Goal: Task Accomplishment & Management: Use online tool/utility

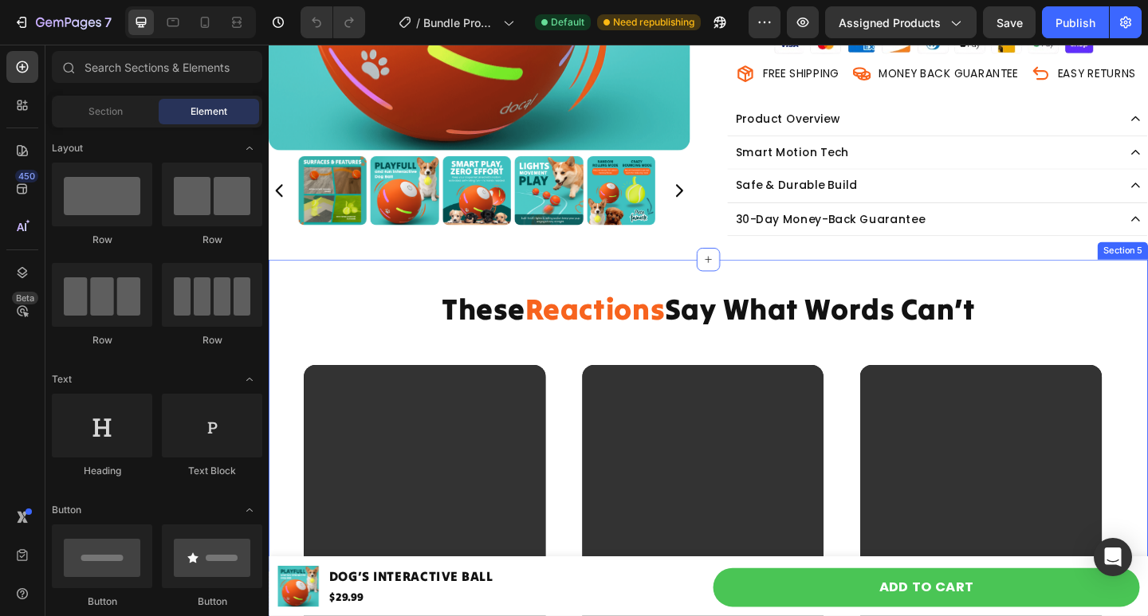
click at [315, 373] on div "These Reactions Say What Words Can’t Heading Video Video Video Video Video Vide…" at bounding box center [747, 593] width 956 height 579
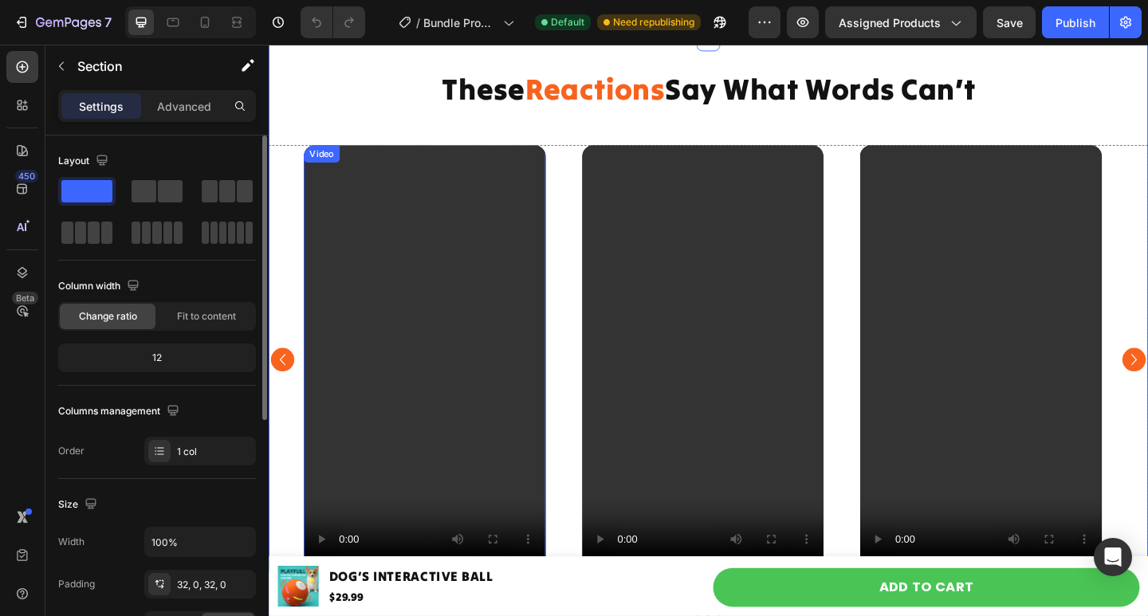
click at [382, 257] on video at bounding box center [438, 388] width 263 height 467
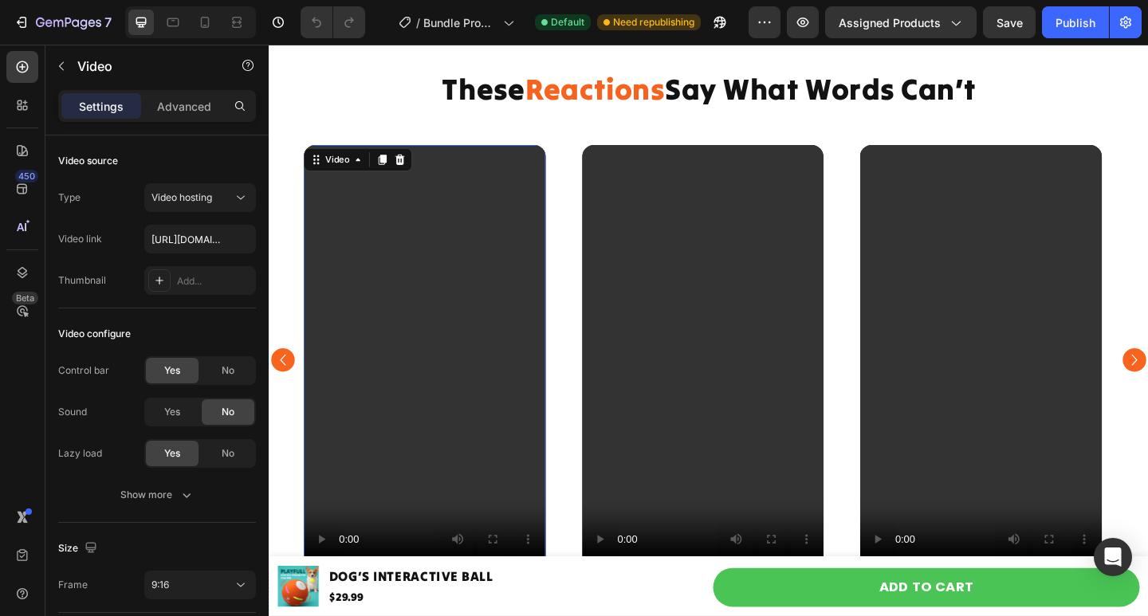
click at [412, 316] on video at bounding box center [438, 388] width 263 height 467
click at [656, 334] on video at bounding box center [741, 388] width 263 height 467
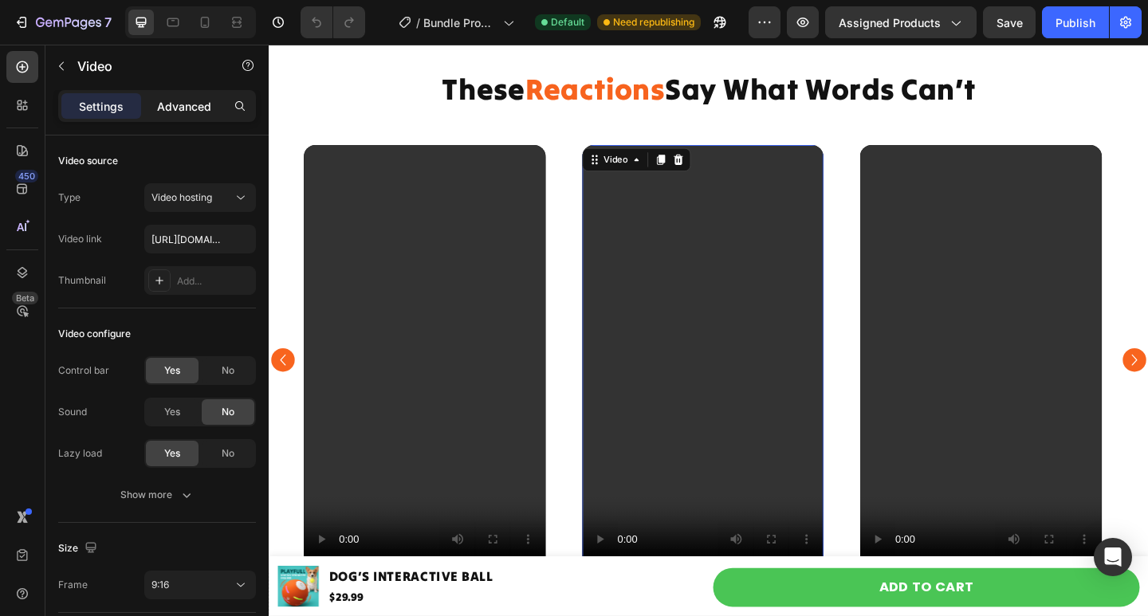
click at [194, 107] on p "Advanced" at bounding box center [184, 106] width 54 height 17
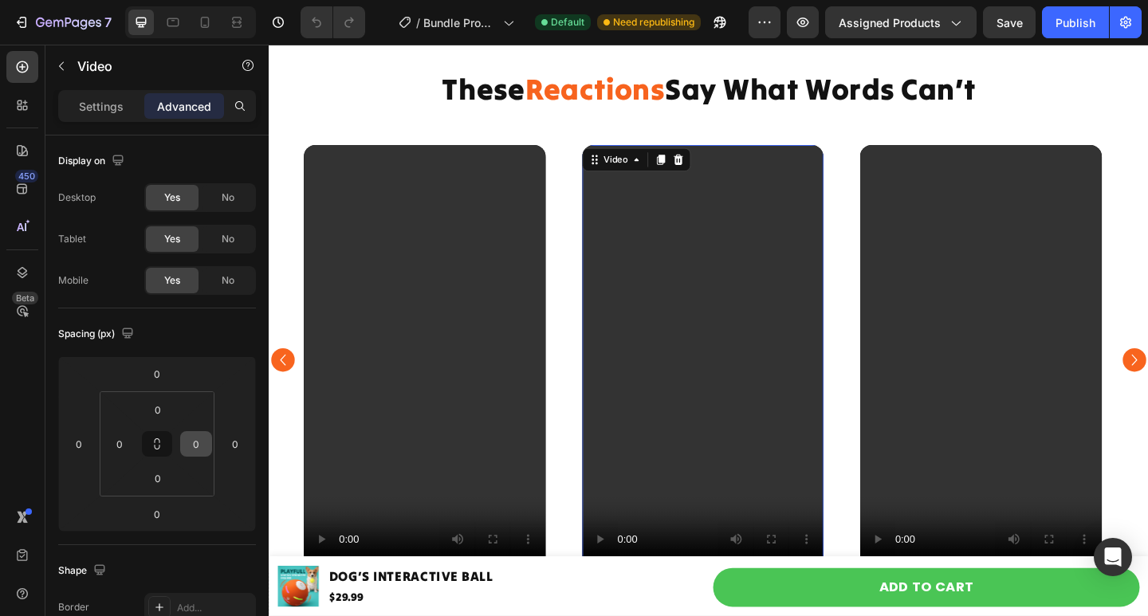
scroll to position [399, 0]
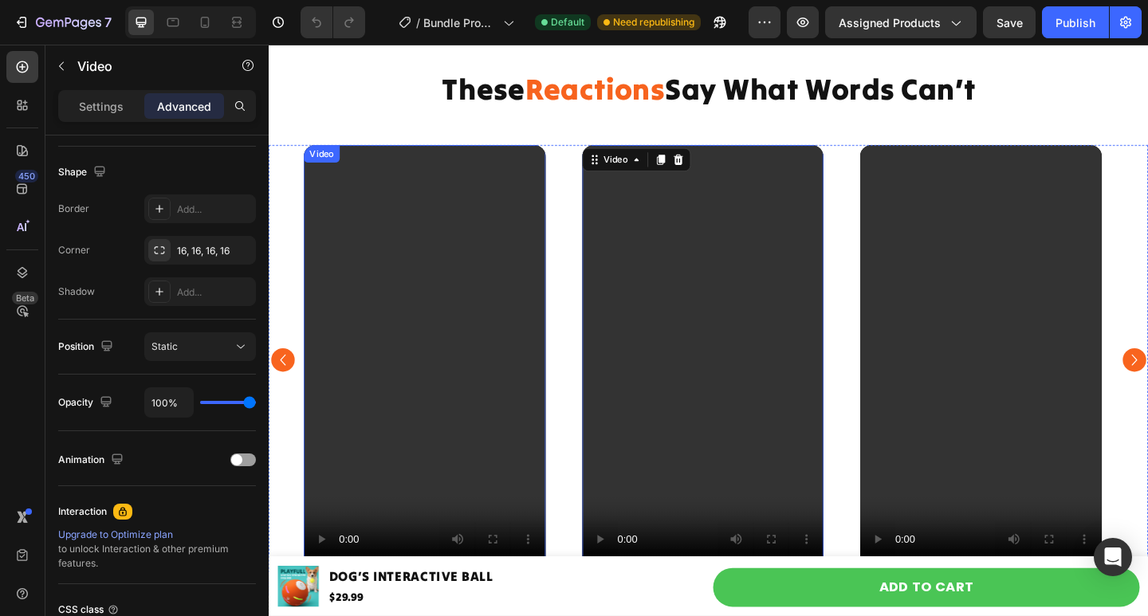
click at [418, 254] on video at bounding box center [438, 388] width 263 height 467
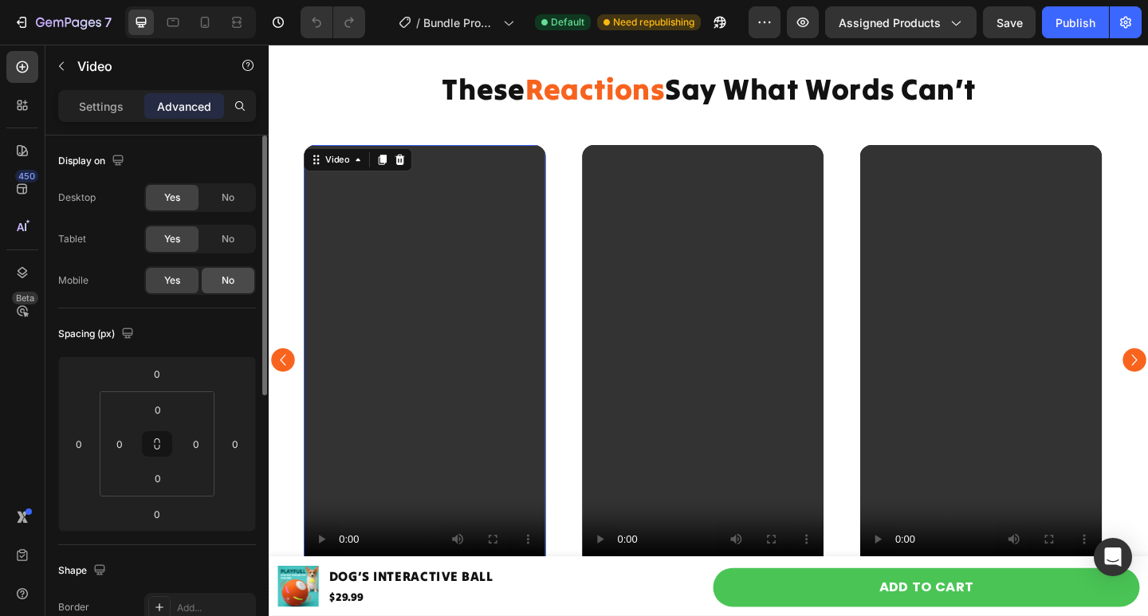
scroll to position [0, 0]
click at [112, 108] on p "Settings" at bounding box center [101, 106] width 45 height 17
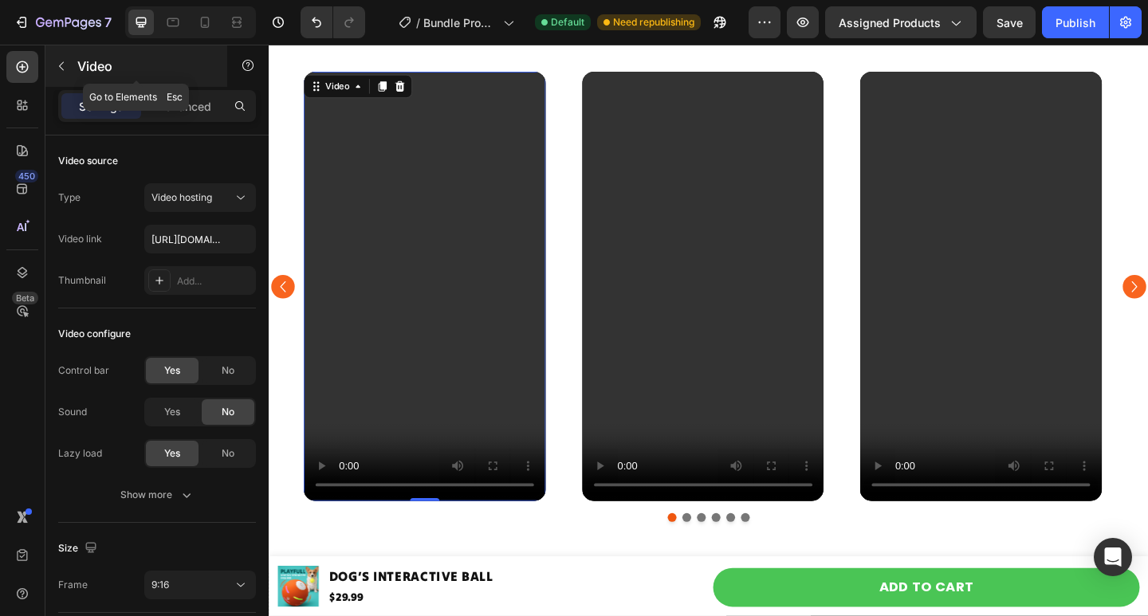
click at [69, 61] on button "button" at bounding box center [62, 66] width 26 height 26
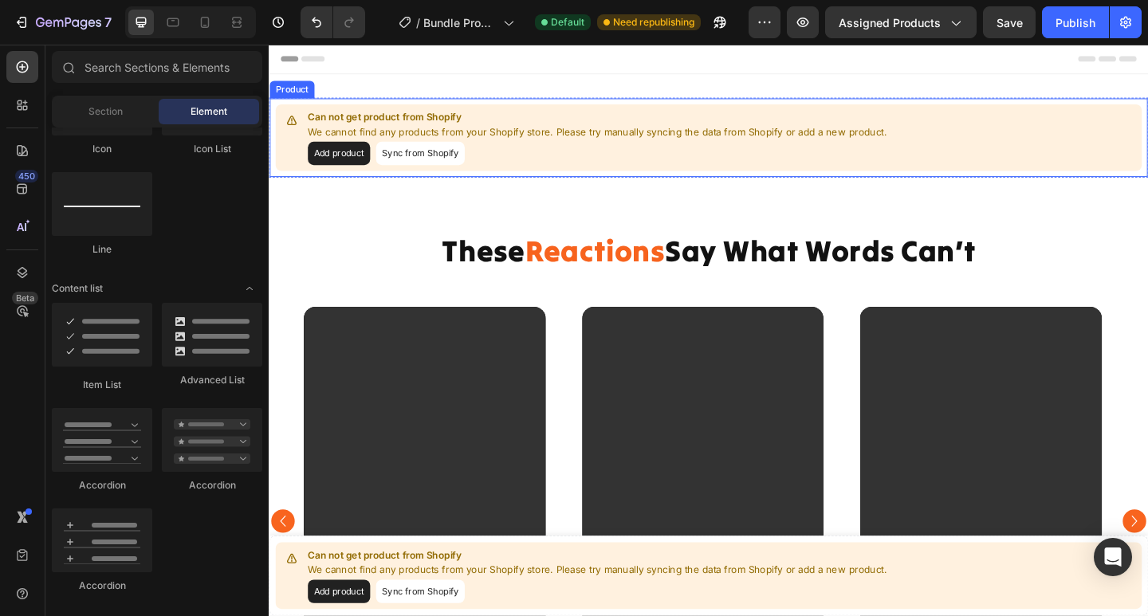
click at [328, 156] on button "Add product" at bounding box center [345, 164] width 68 height 26
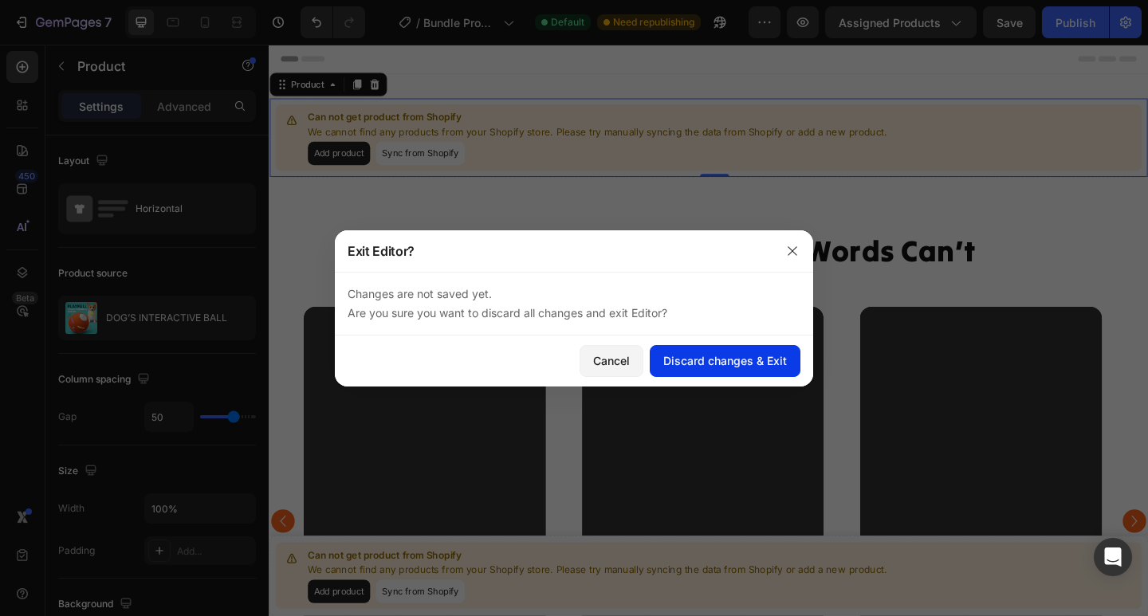
click at [753, 356] on div "Discard changes & Exit" at bounding box center [725, 360] width 124 height 17
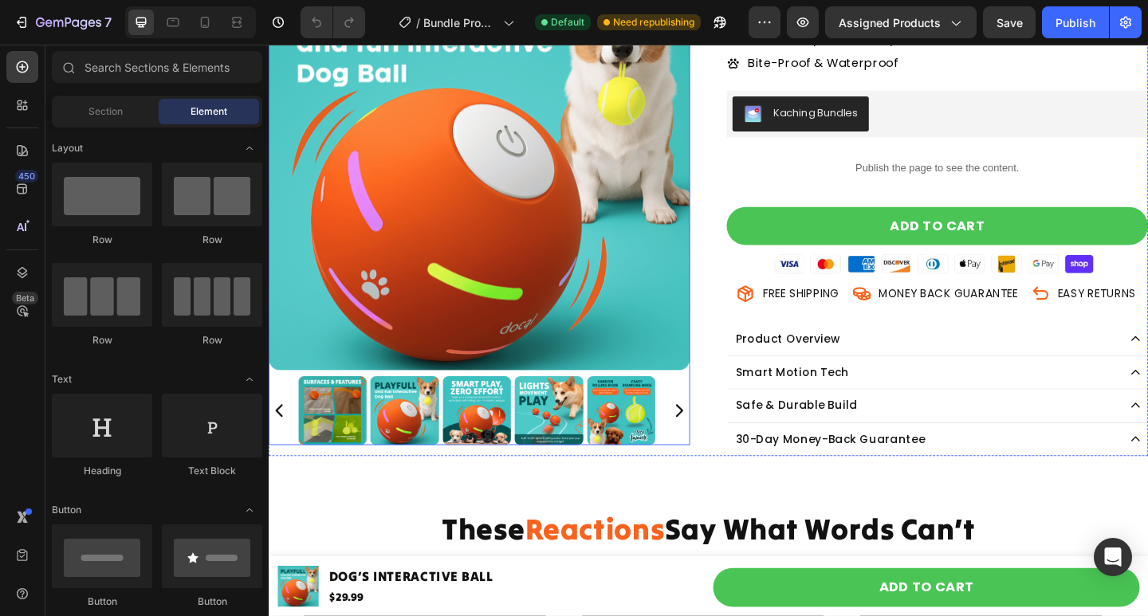
scroll to position [638, 0]
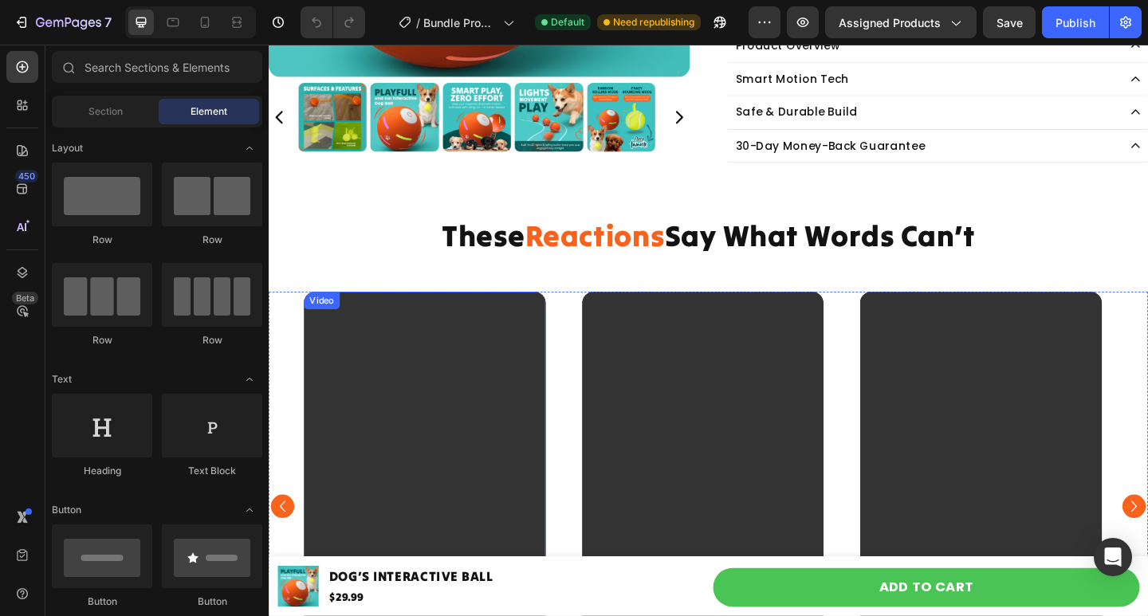
click at [434, 375] on video at bounding box center [438, 547] width 263 height 467
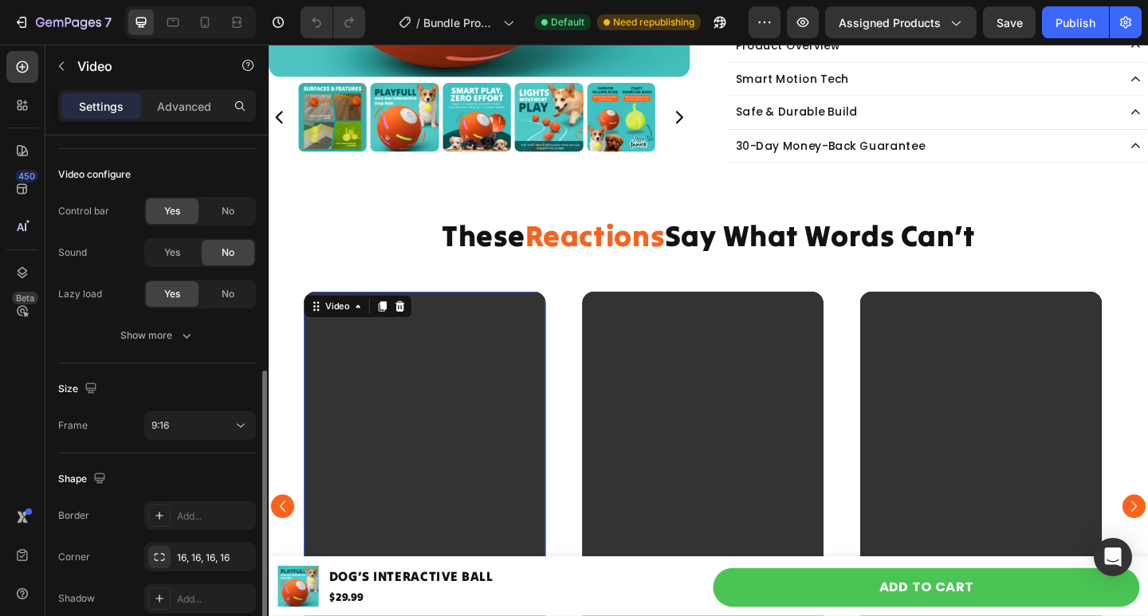
scroll to position [233, 0]
